Goal: Task Accomplishment & Management: Complete application form

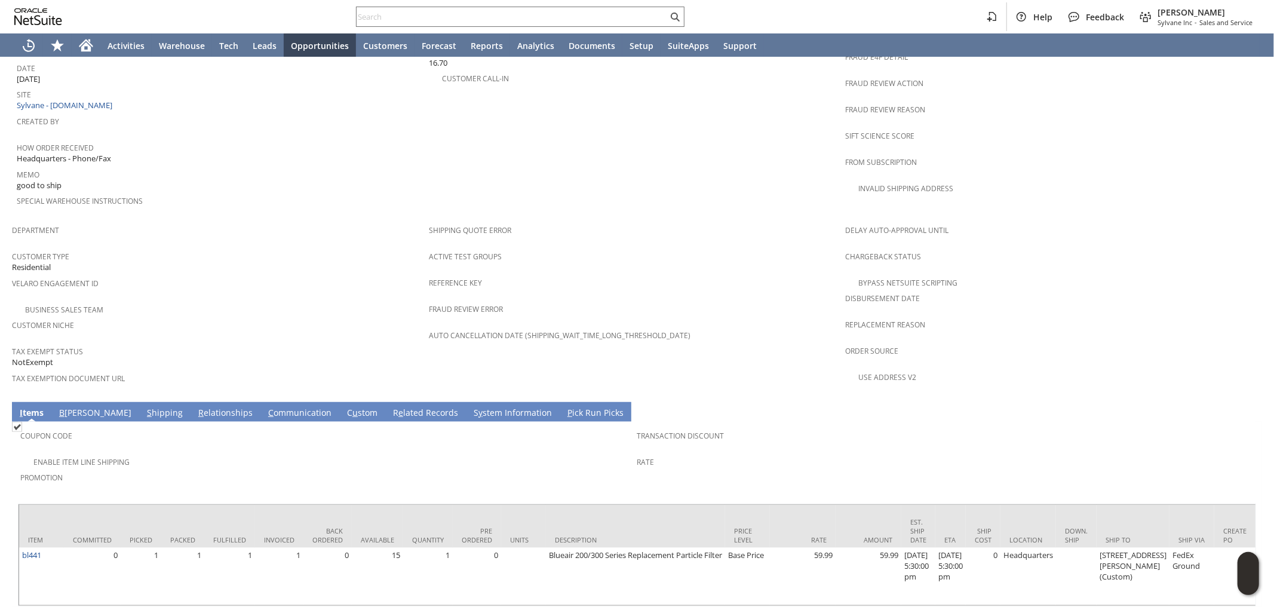
scroll to position [607, 0]
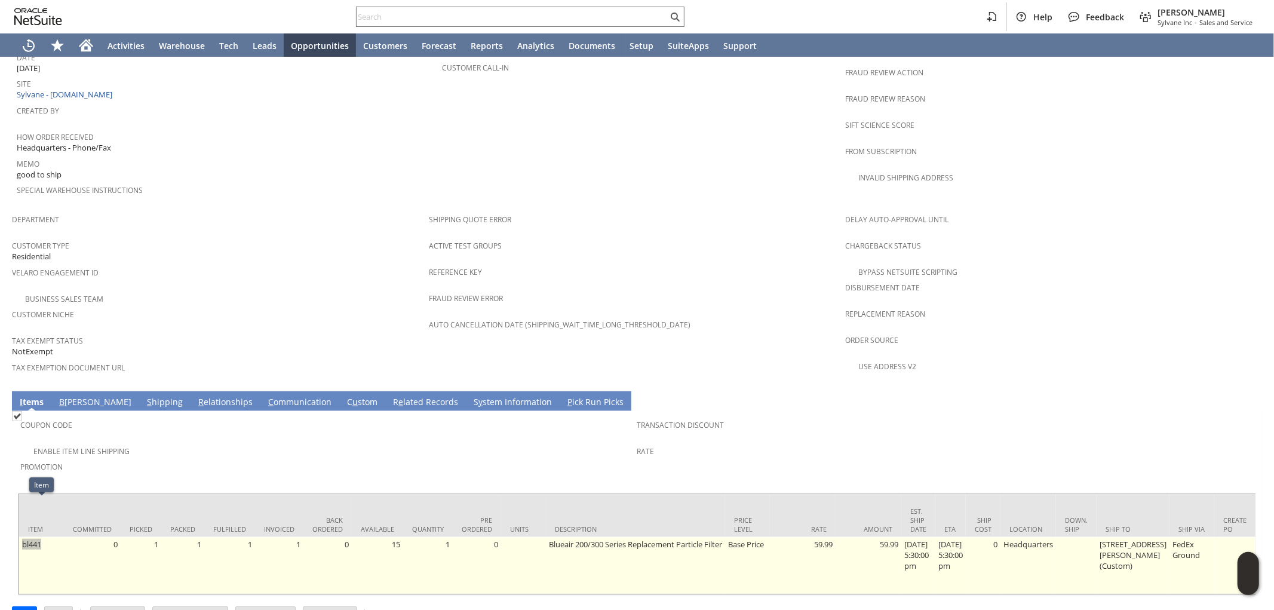
drag, startPoint x: 51, startPoint y: 508, endPoint x: 24, endPoint y: 511, distance: 27.0
click at [24, 537] on td "bl441" at bounding box center [41, 565] width 45 height 57
copy link "bl441"
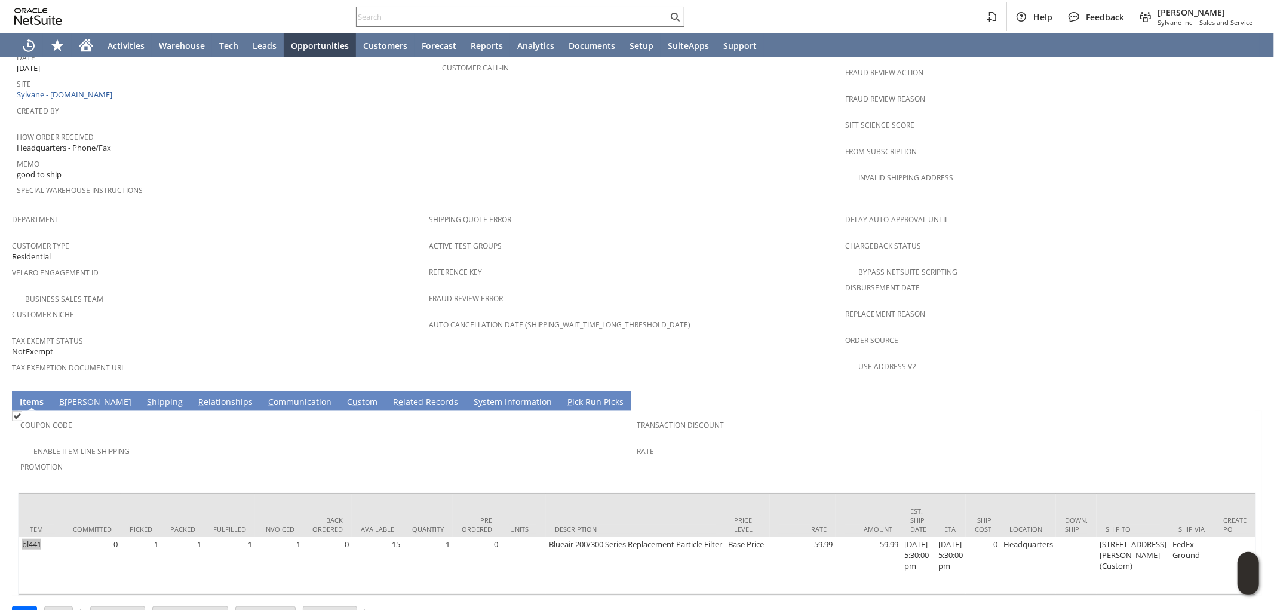
copy link "bl441"
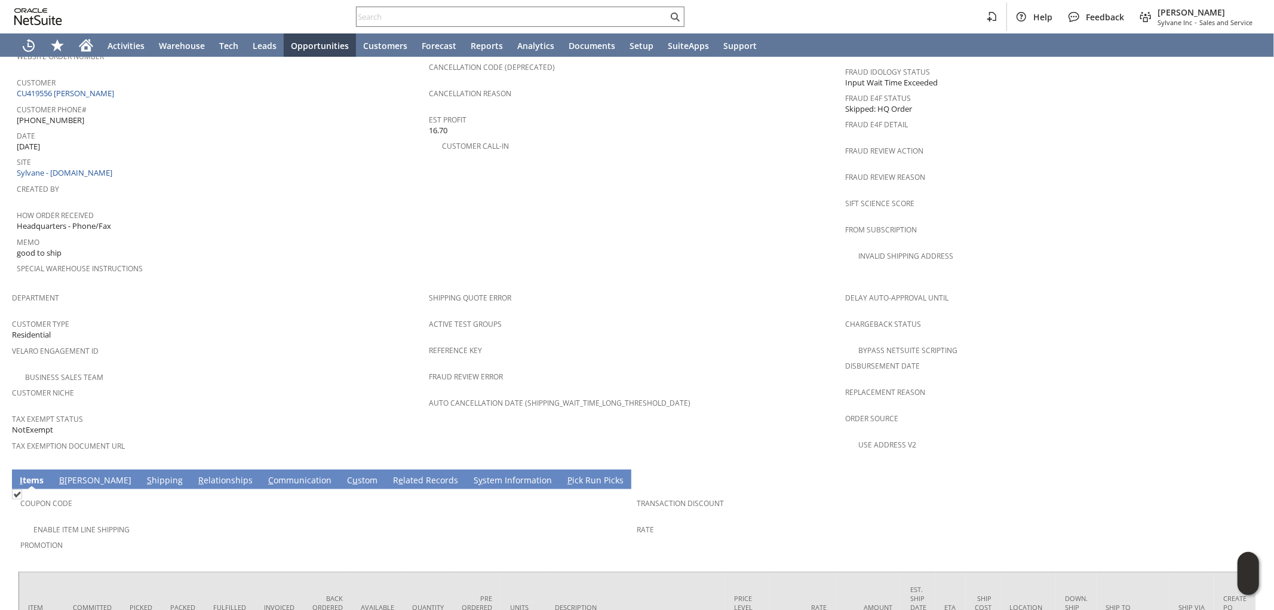
scroll to position [530, 0]
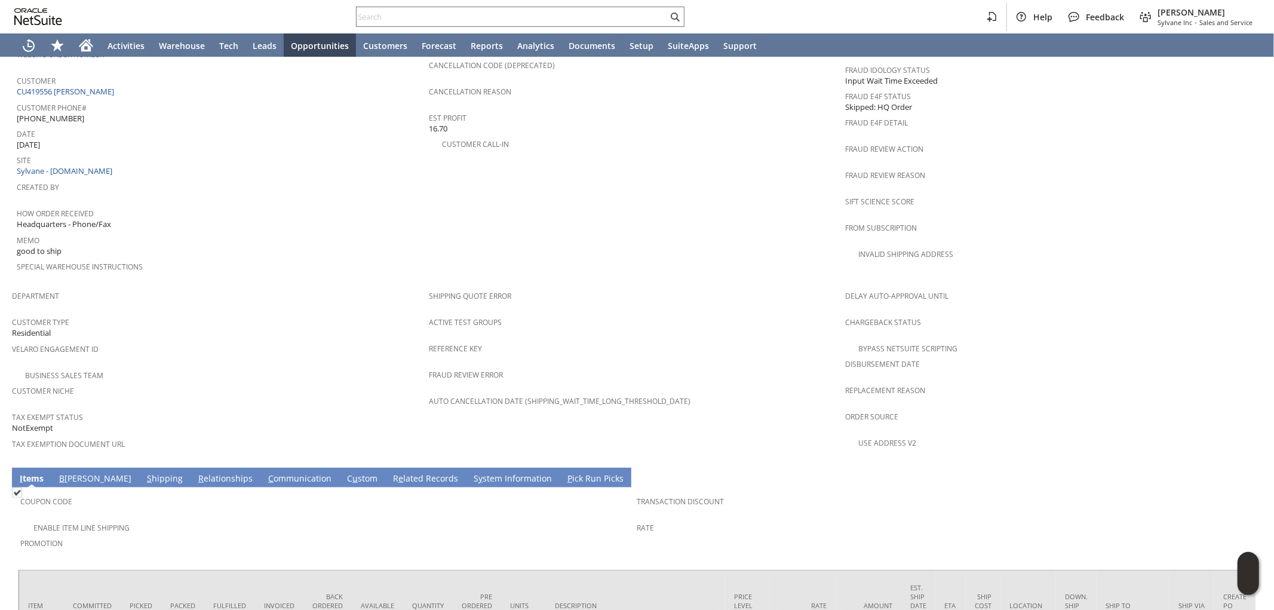
click at [73, 472] on link "B illing" at bounding box center [95, 478] width 78 height 13
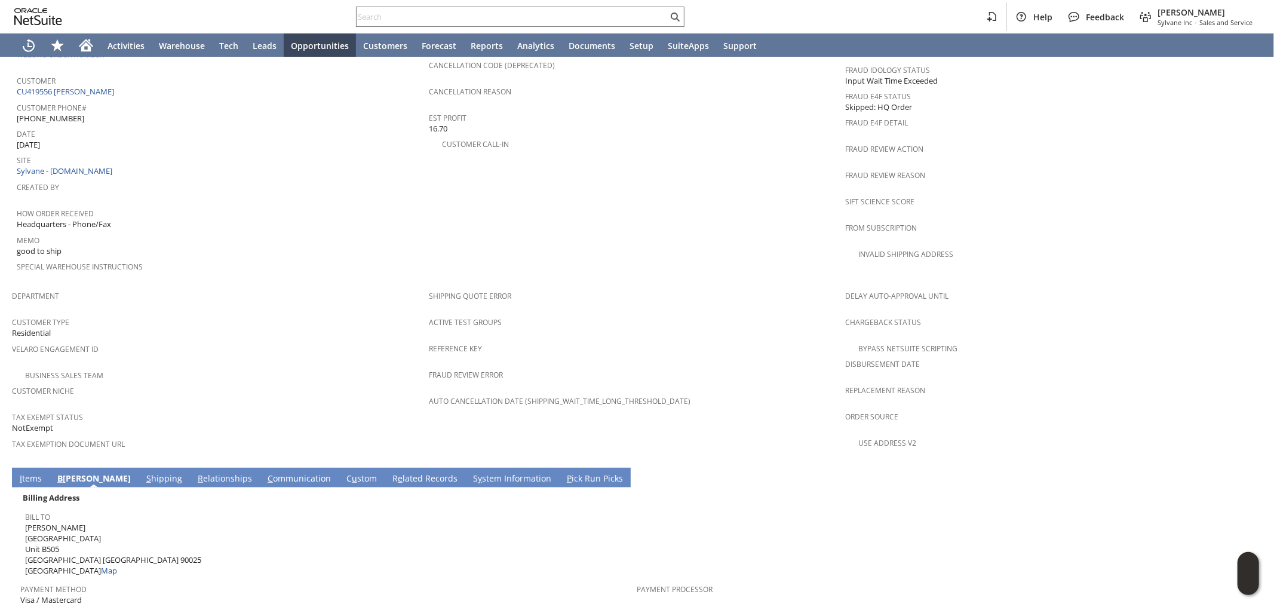
click at [35, 472] on link "I tems" at bounding box center [31, 478] width 28 height 13
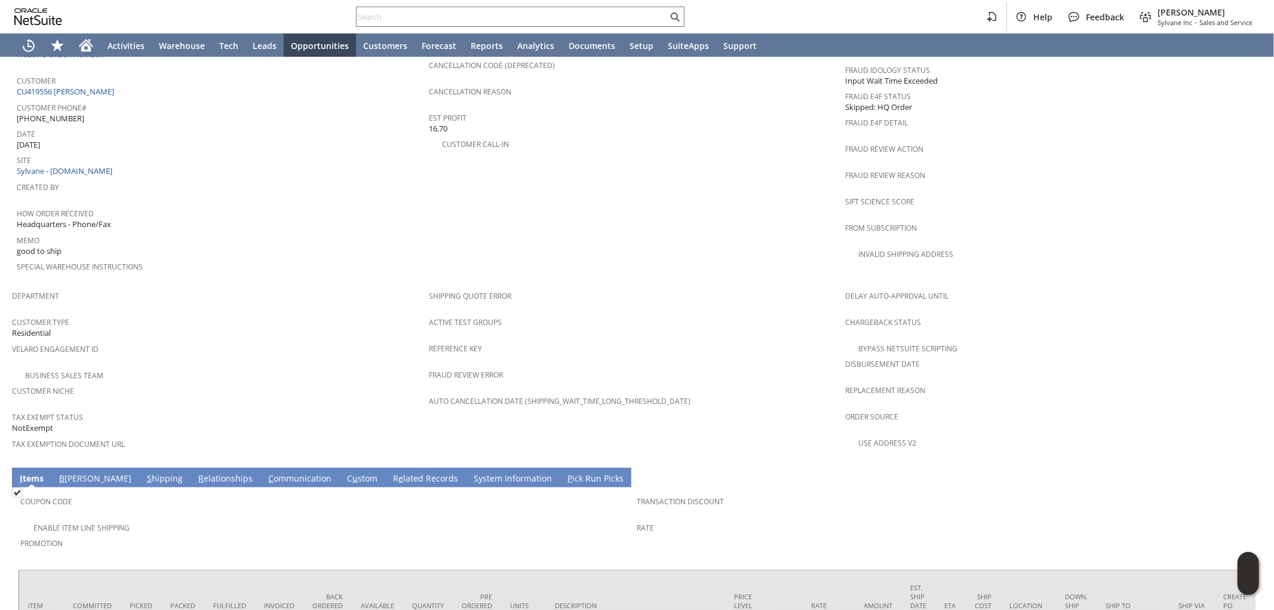
click at [63, 472] on span "B" at bounding box center [61, 477] width 5 height 11
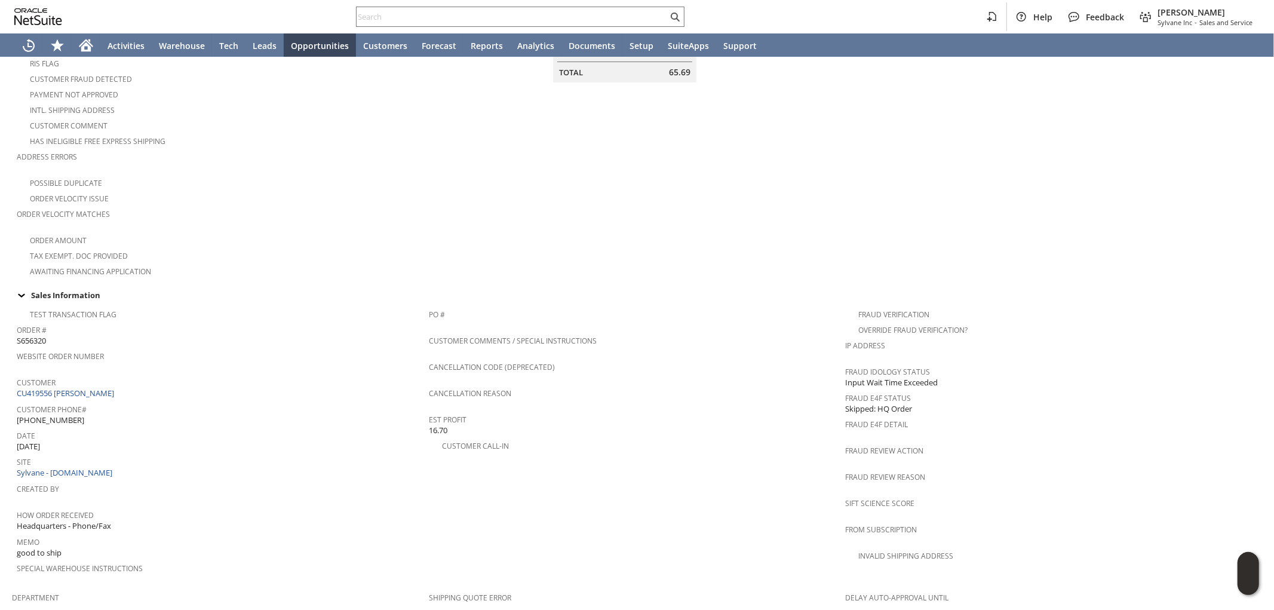
scroll to position [199, 0]
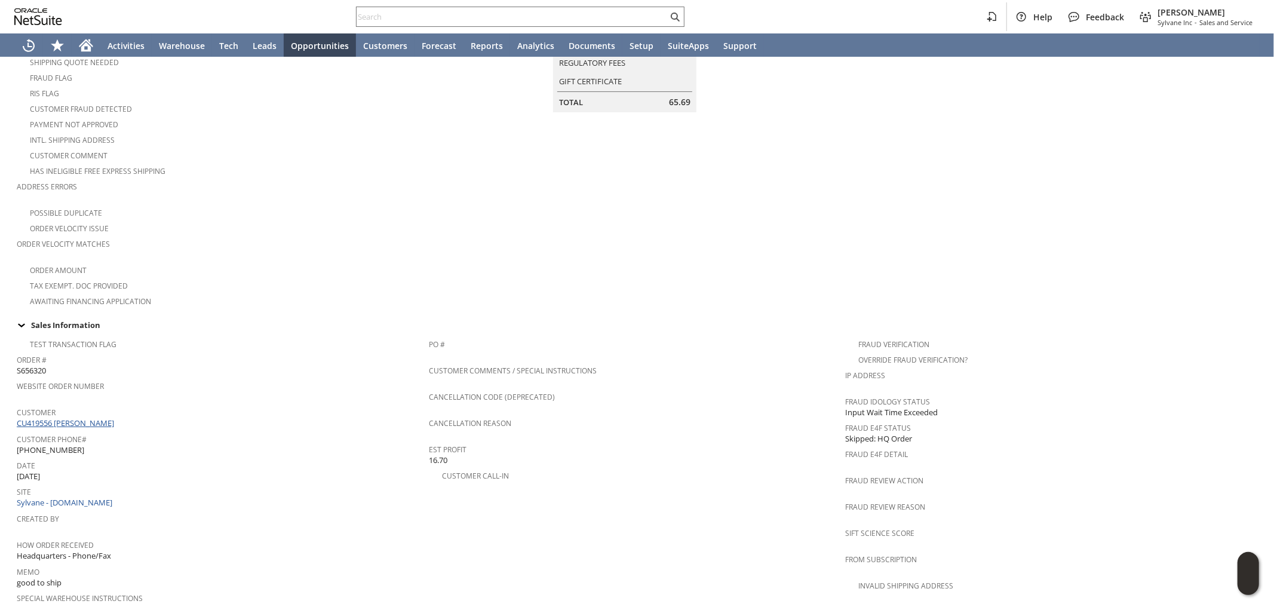
click at [72, 417] on link "CU419556 [PERSON_NAME]" at bounding box center [67, 422] width 100 height 11
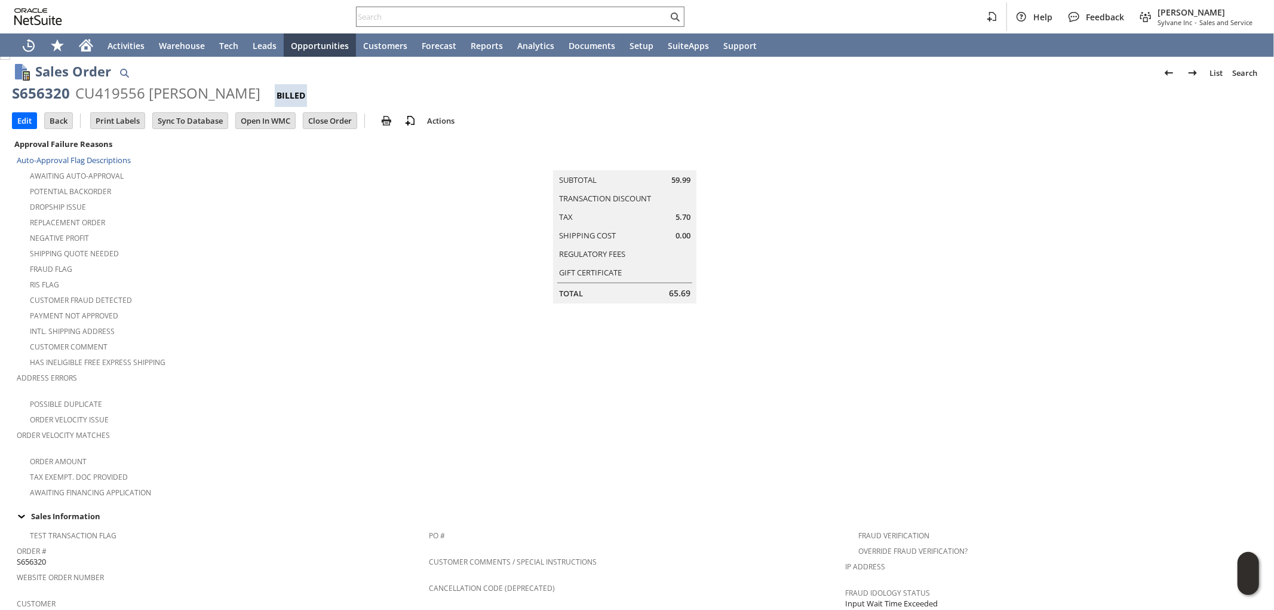
scroll to position [0, 0]
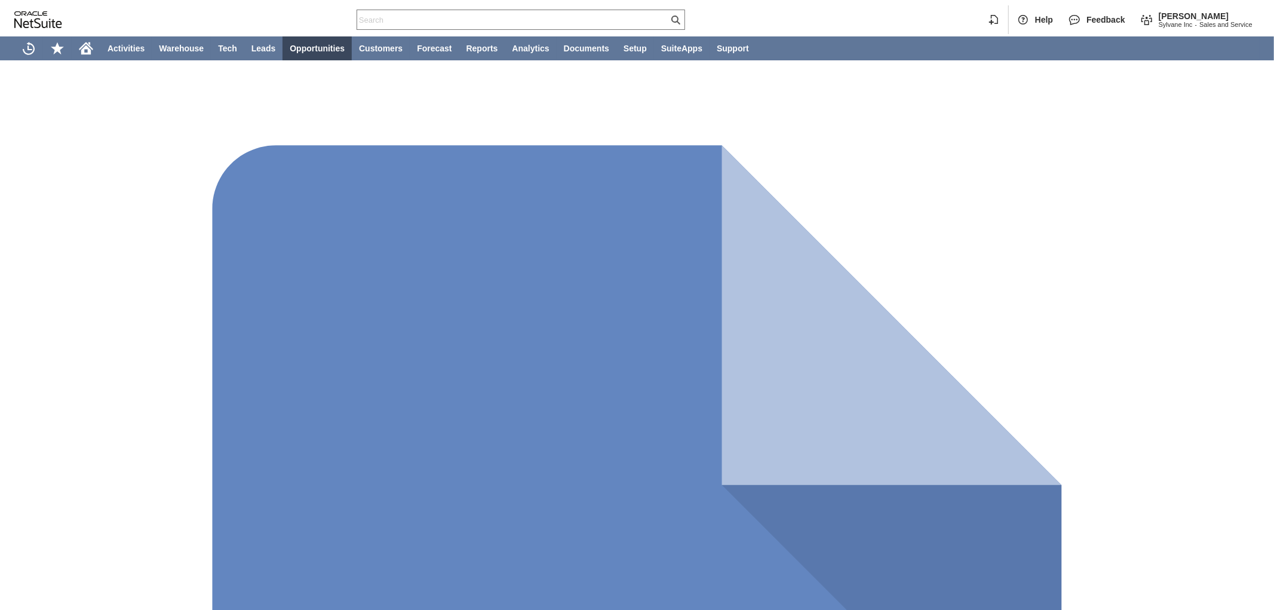
type input "Intelligent Recommendations ⁰"
type input "Sylvane - [DOMAIN_NAME]"
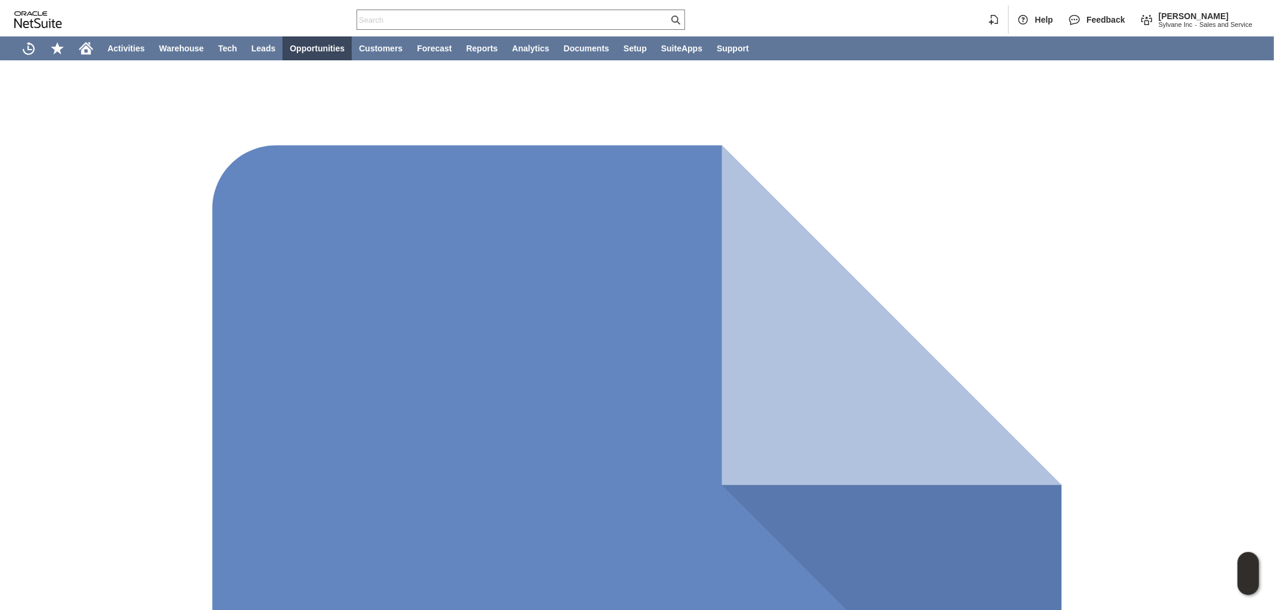
paste input "bl441"
type input "bl441"
type input "1"
type input "bl441"
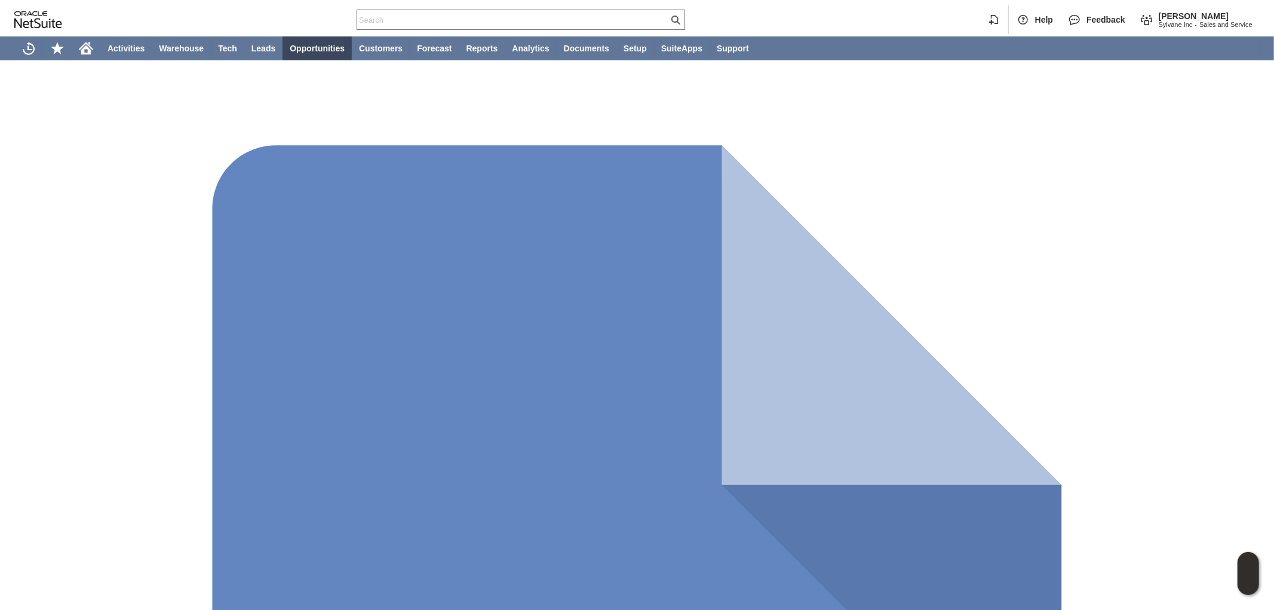
type input "2"
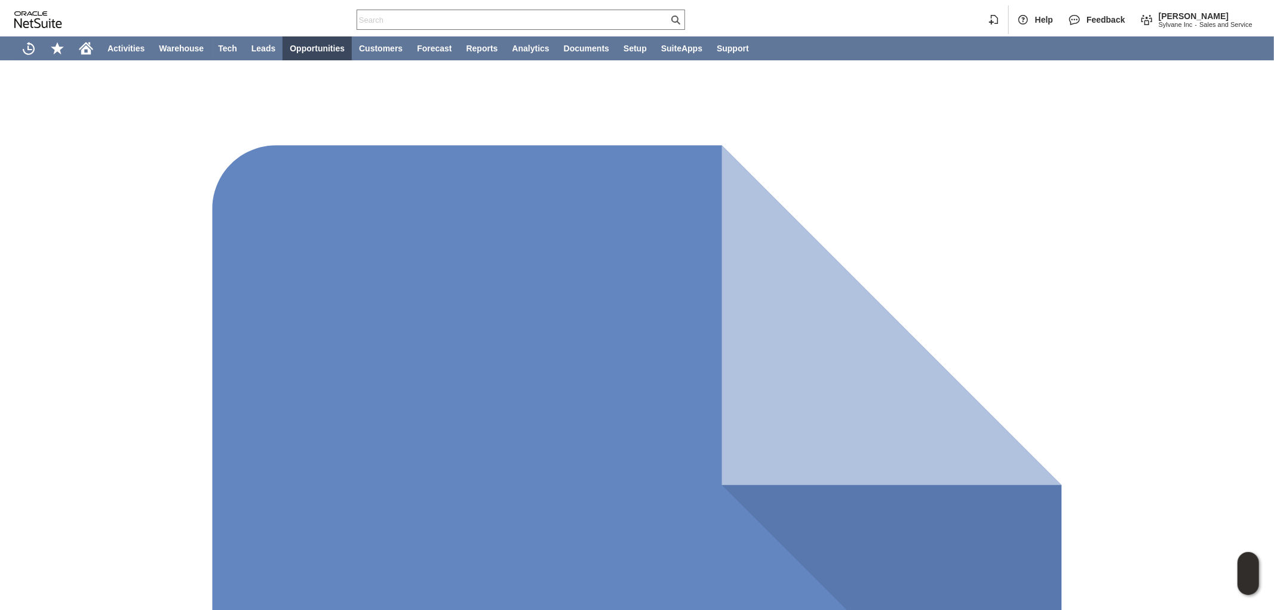
scroll to position [48, 0]
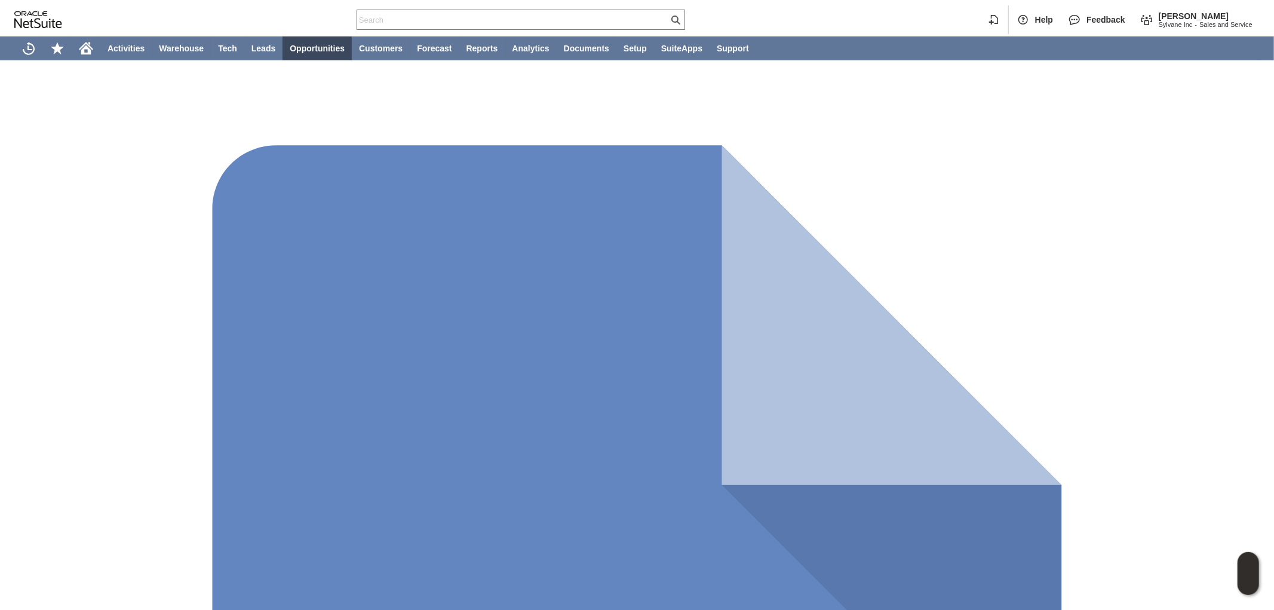
scroll to position [530, 0]
type input "Visa / Mastercard"
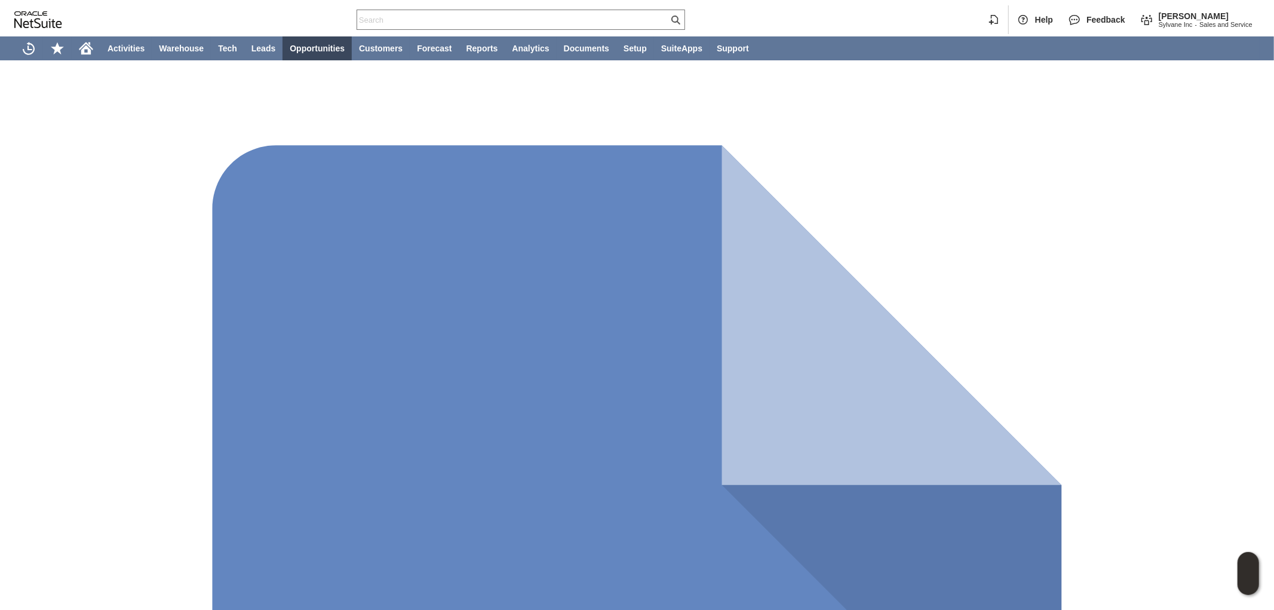
type input "Braintree"
checkbox input "true"
paste input "4427427069624171"
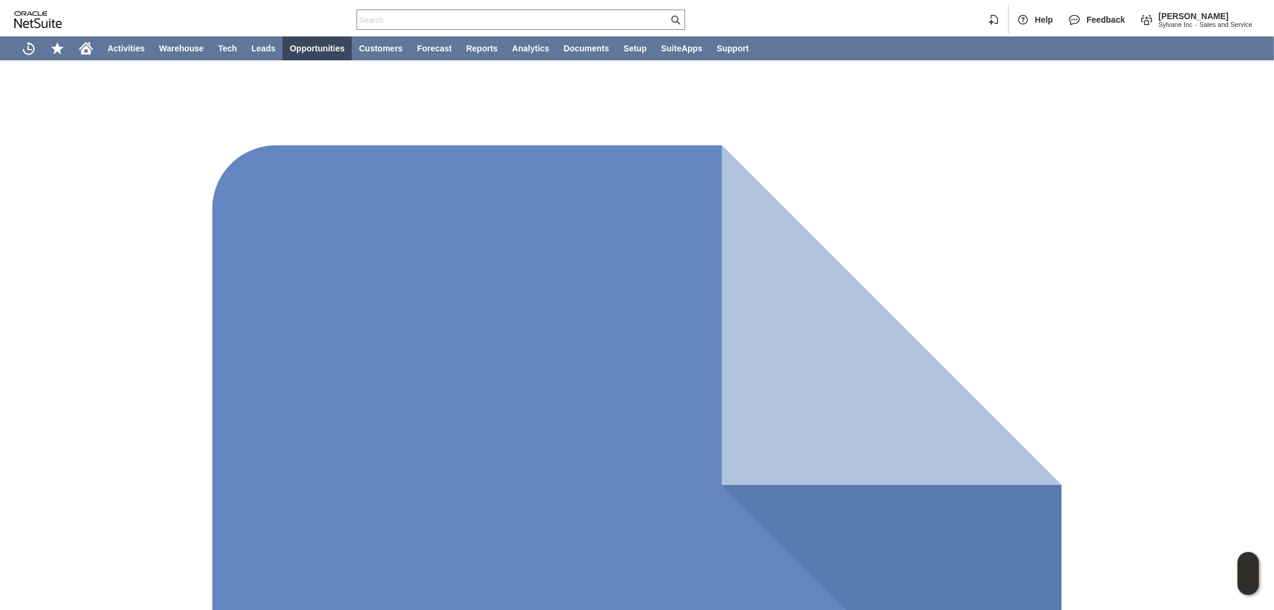
type input "4427427069624171"
paste input "461"
type input "461"
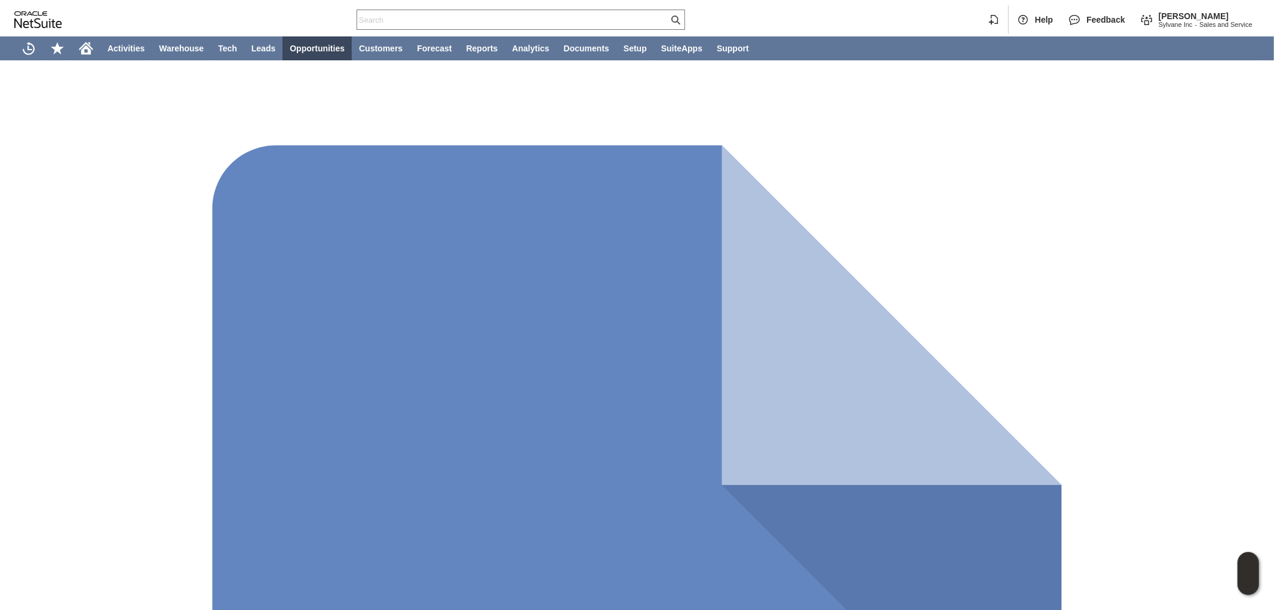
paste input "02/2028"
type input "02/2028"
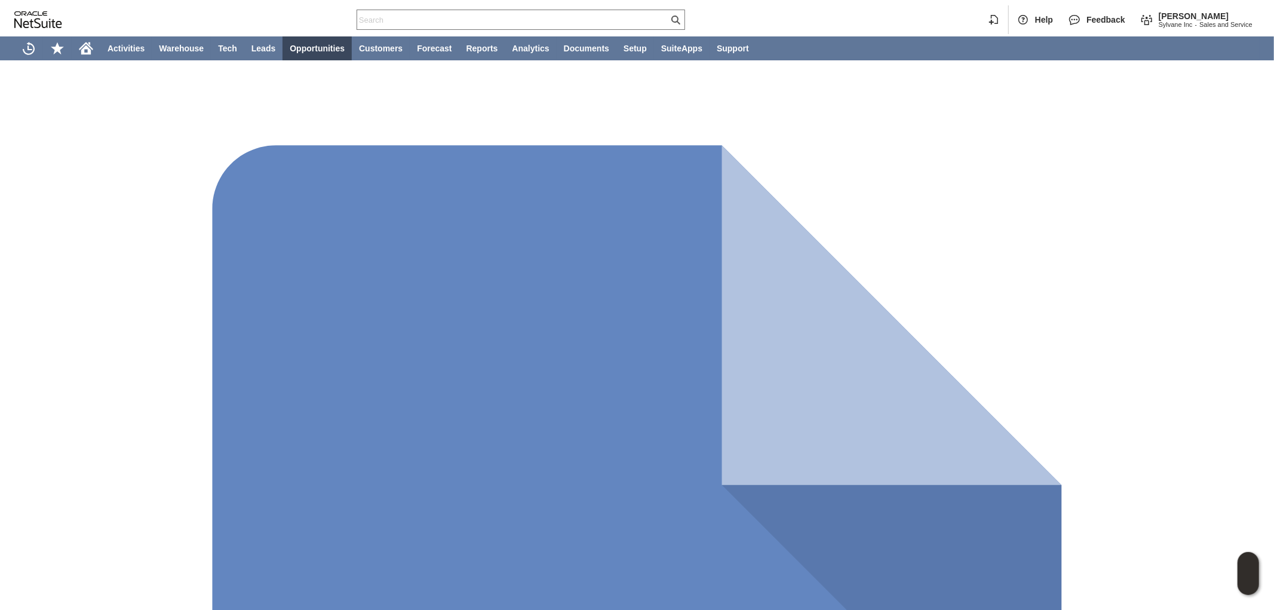
paste input "[PERSON_NAME]"
type input "[PERSON_NAME]"
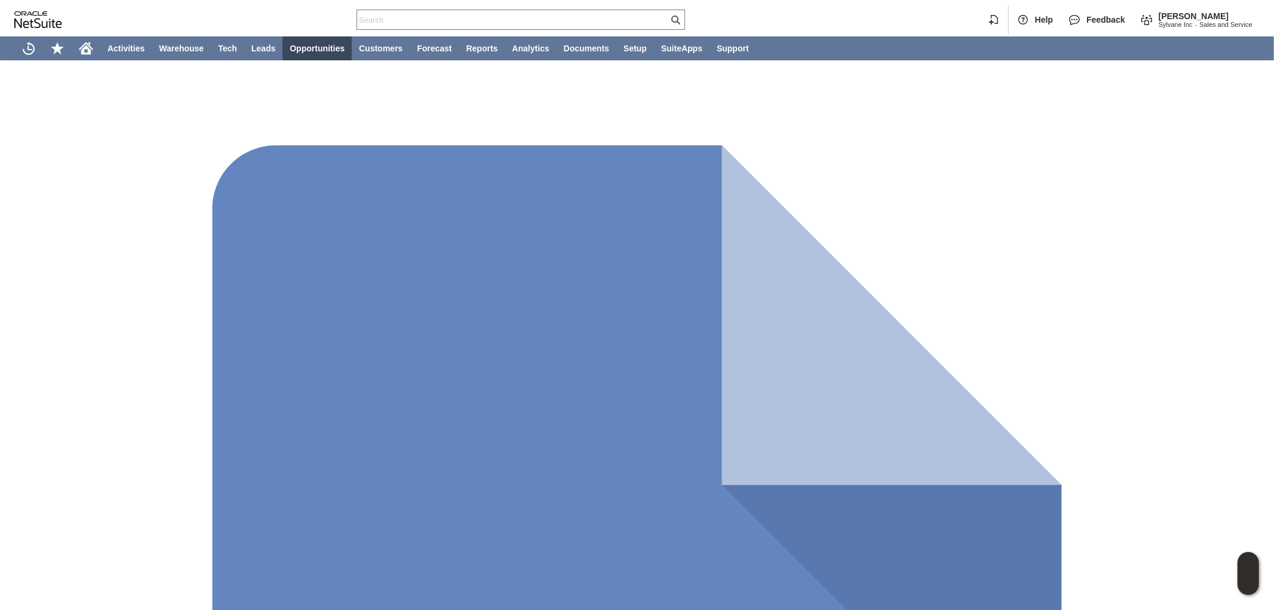
paste input "PO Box 5276"
type input "PO Box 5276"
paste input "90296"
type input "90296"
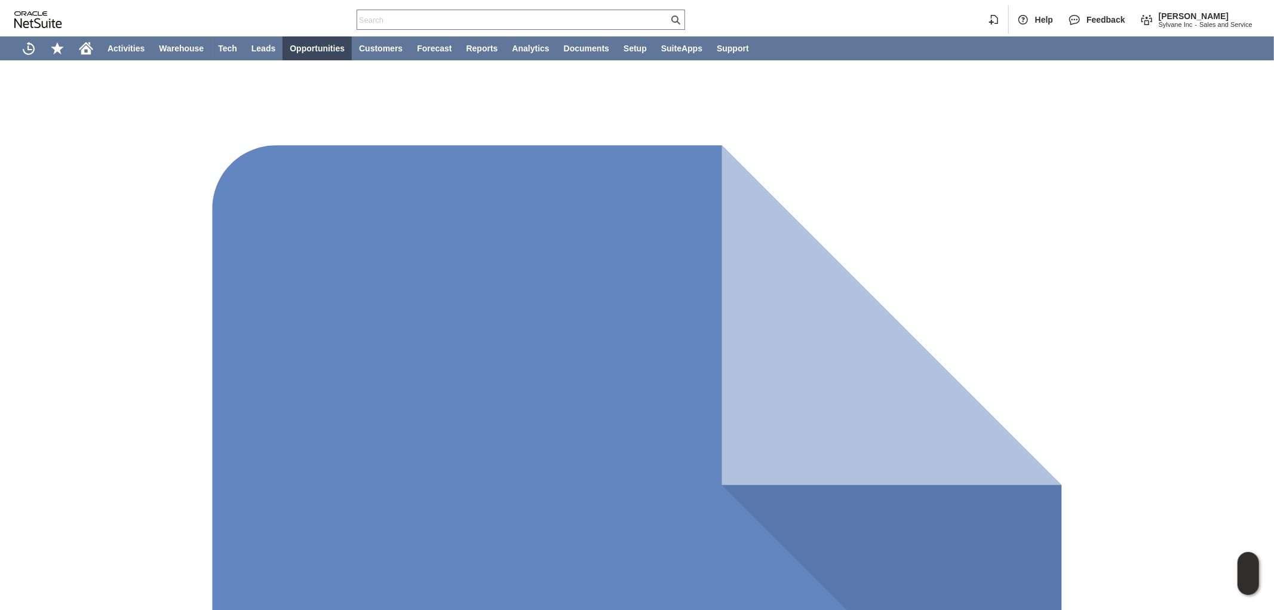
type input "[STREET_ADDRESS][PERSON_NAME]"
type input "OK"
type input "Make Copy"
drag, startPoint x: 894, startPoint y: 475, endPoint x: 860, endPoint y: 403, distance: 80.4
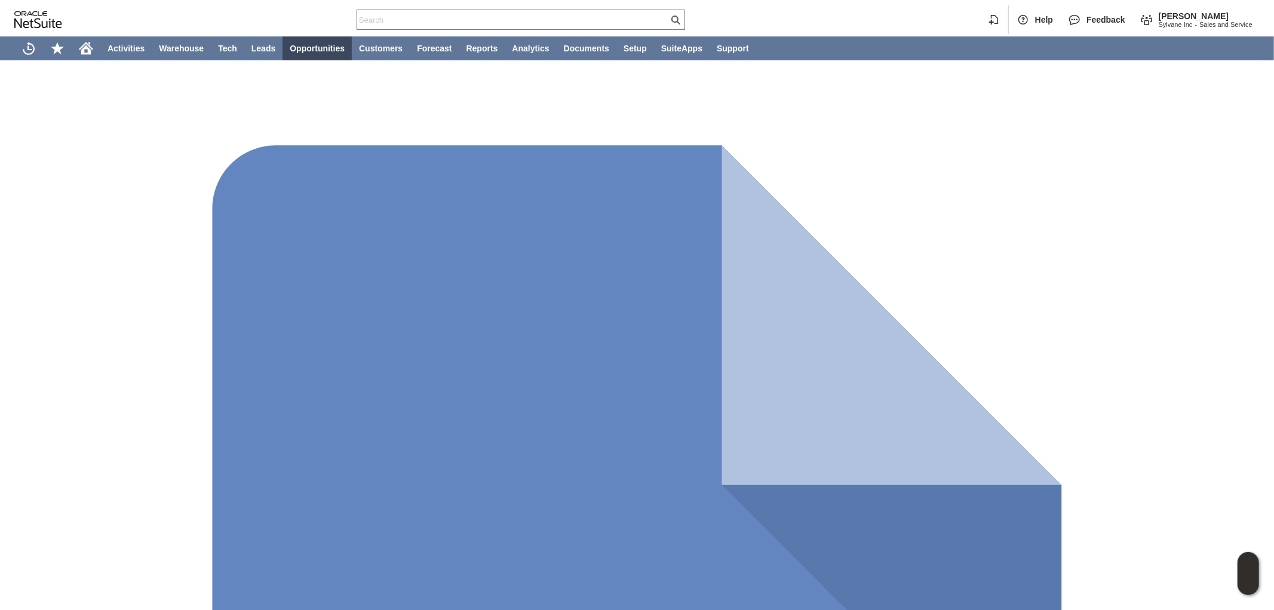
type input "Add"
type input "Copy Previous"
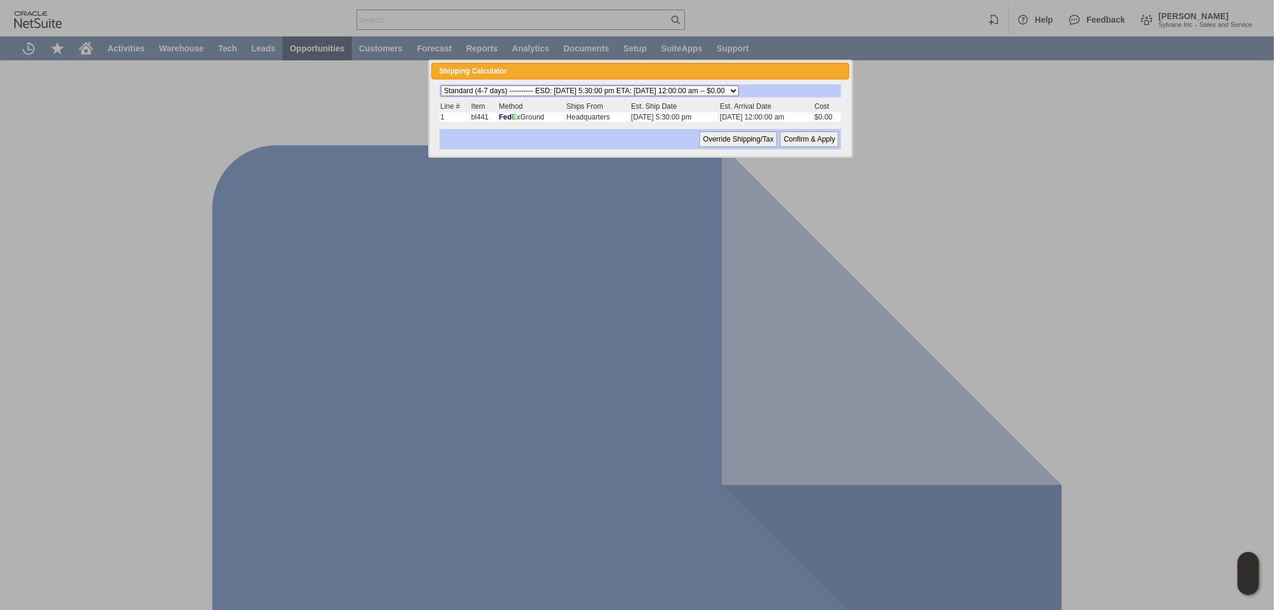
click at [803, 140] on input "Confirm & Apply" at bounding box center [809, 139] width 59 height 16
type input "Add"
type input "Copy Previous"
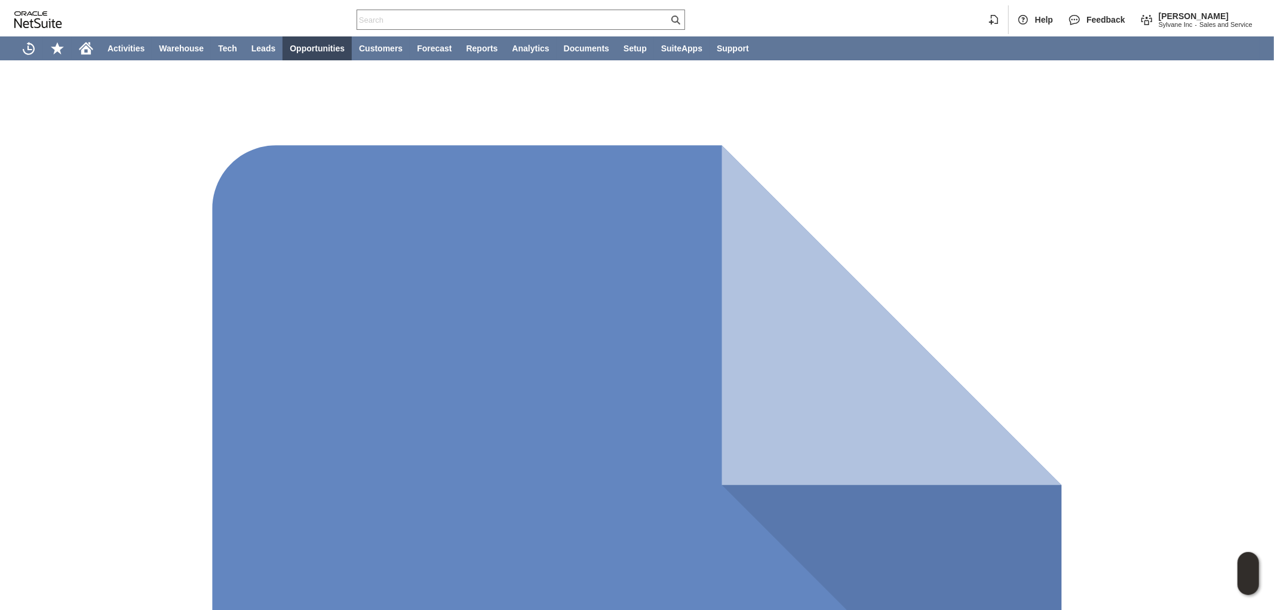
drag, startPoint x: 371, startPoint y: 385, endPoint x: 377, endPoint y: 382, distance: 6.1
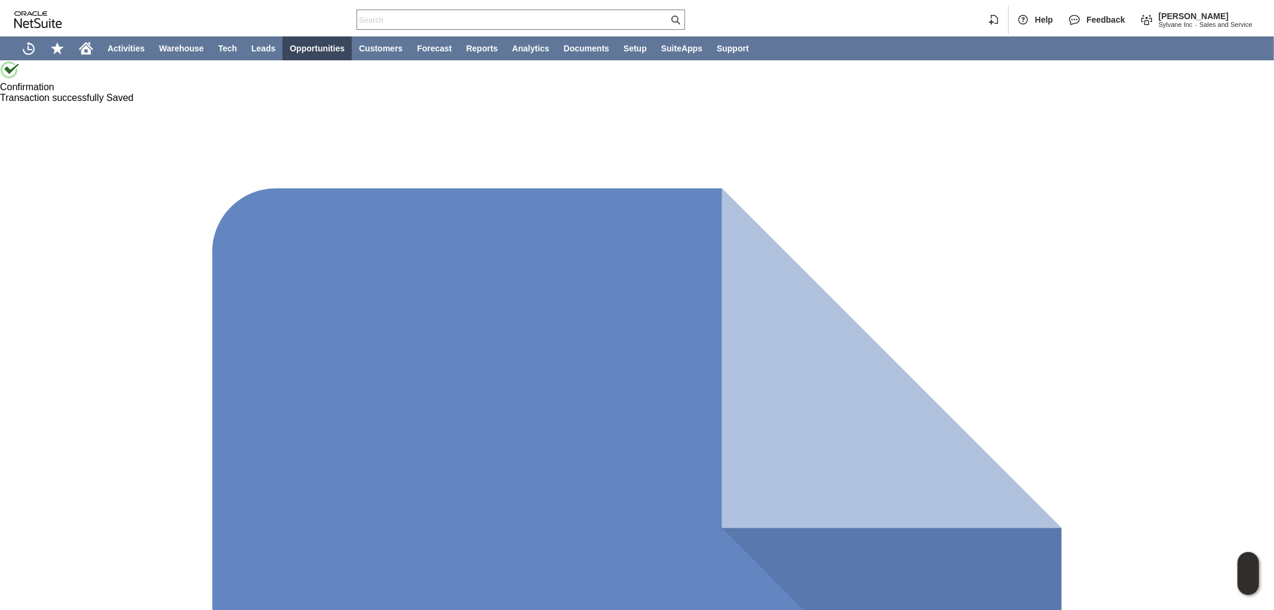
drag, startPoint x: 60, startPoint y: 142, endPoint x: 16, endPoint y: 140, distance: 44.3
